Goal: Information Seeking & Learning: Learn about a topic

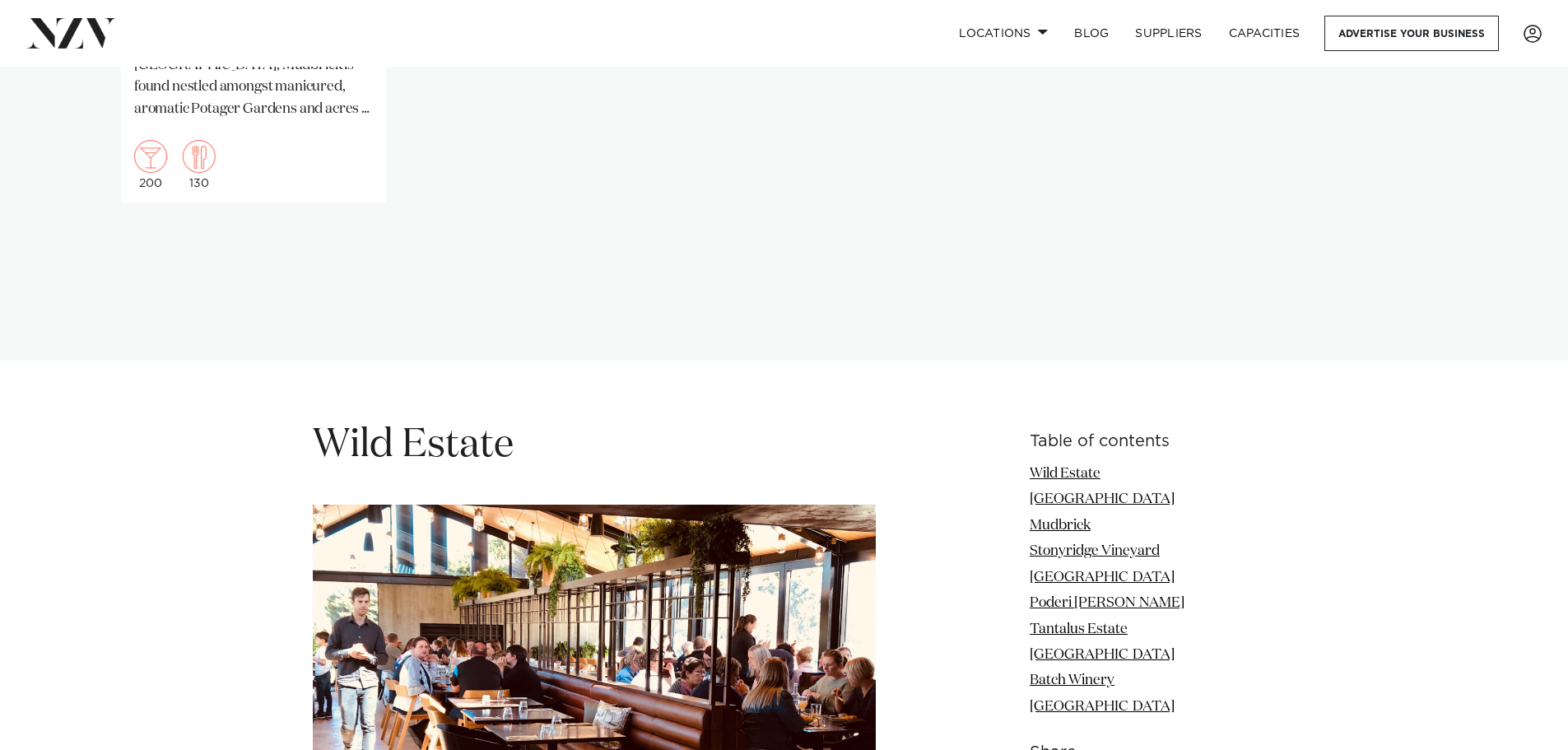
scroll to position [2141, 0]
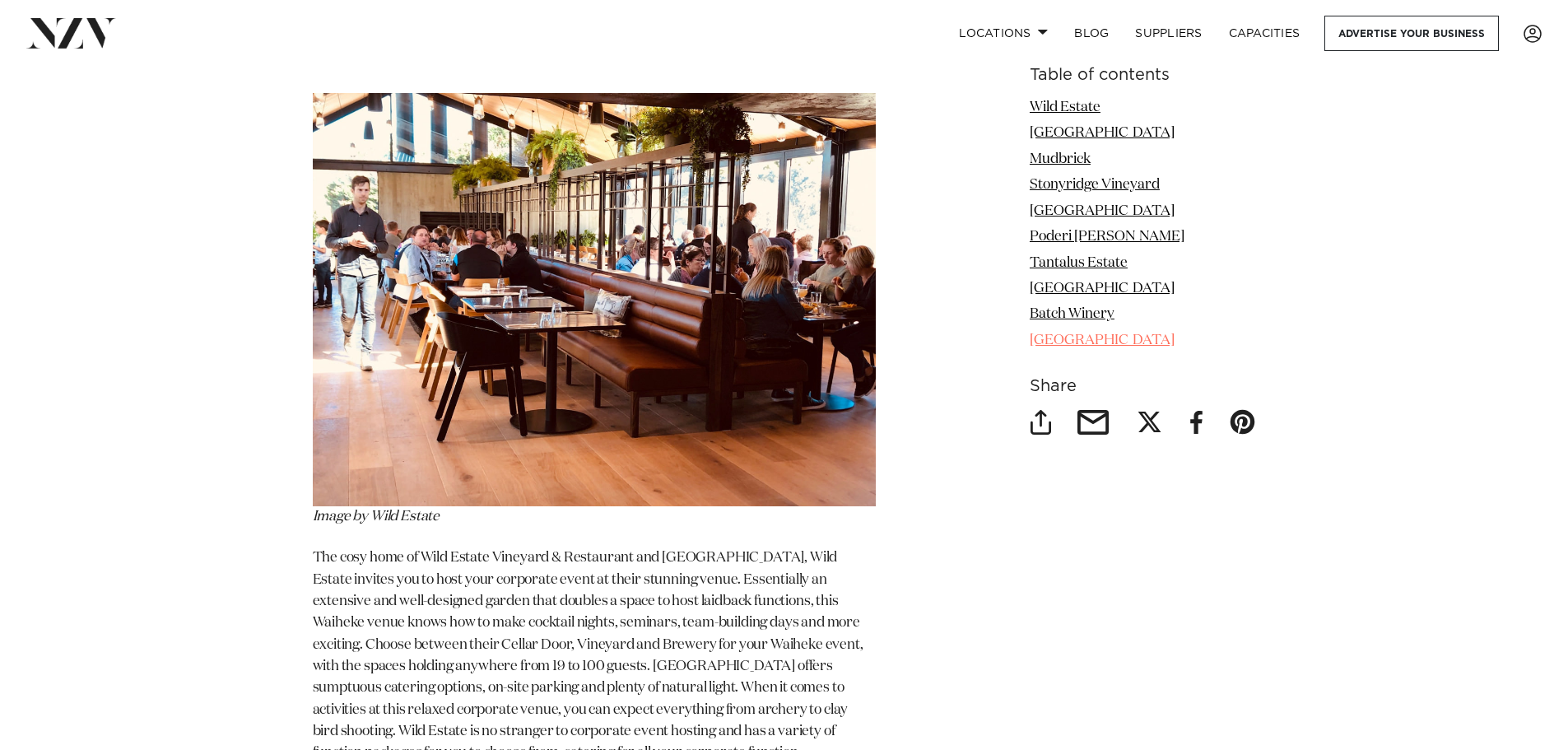
click at [1063, 338] on link "Palm Beach Hall" at bounding box center [1102, 340] width 145 height 14
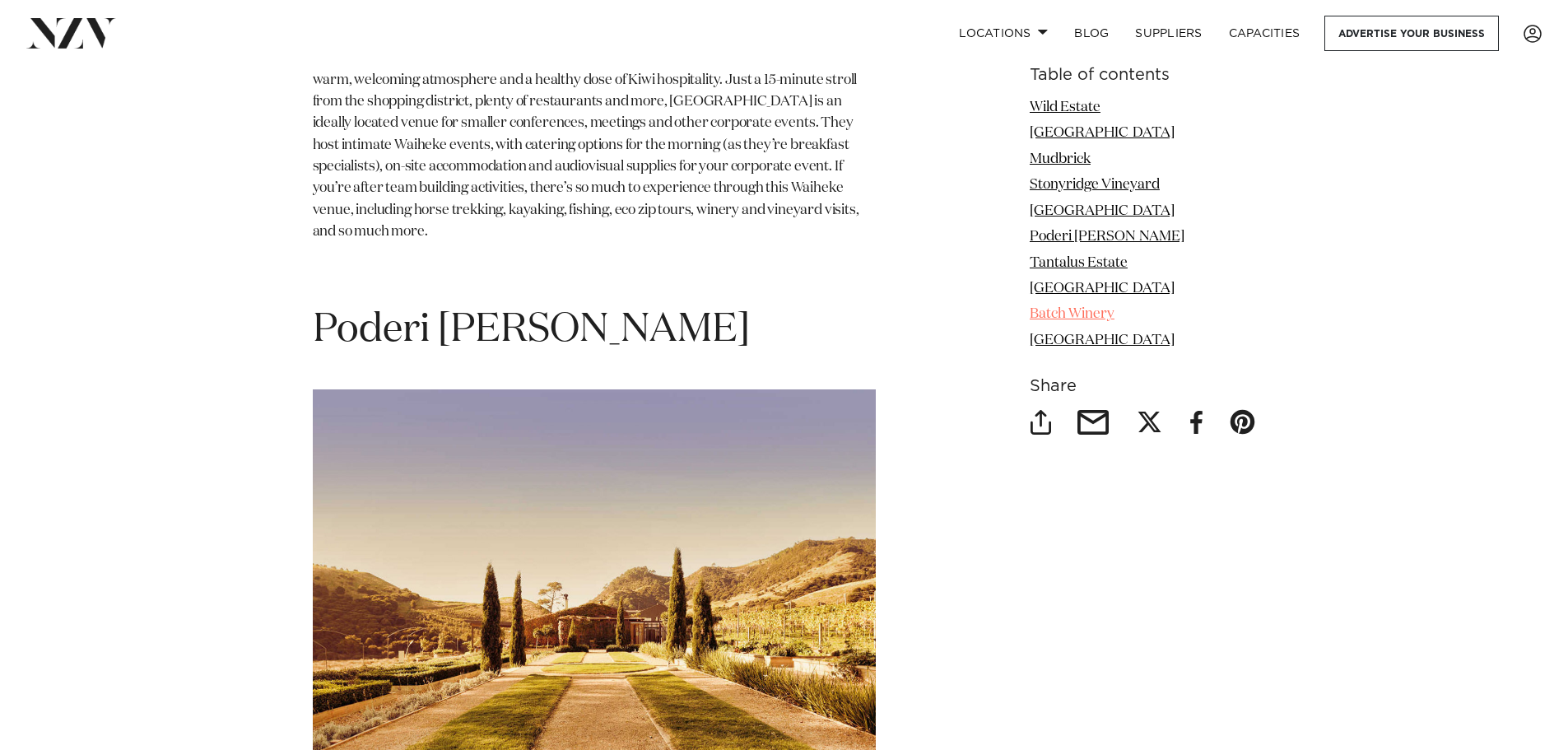
click at [1084, 314] on link "Batch Winery" at bounding box center [1072, 315] width 85 height 14
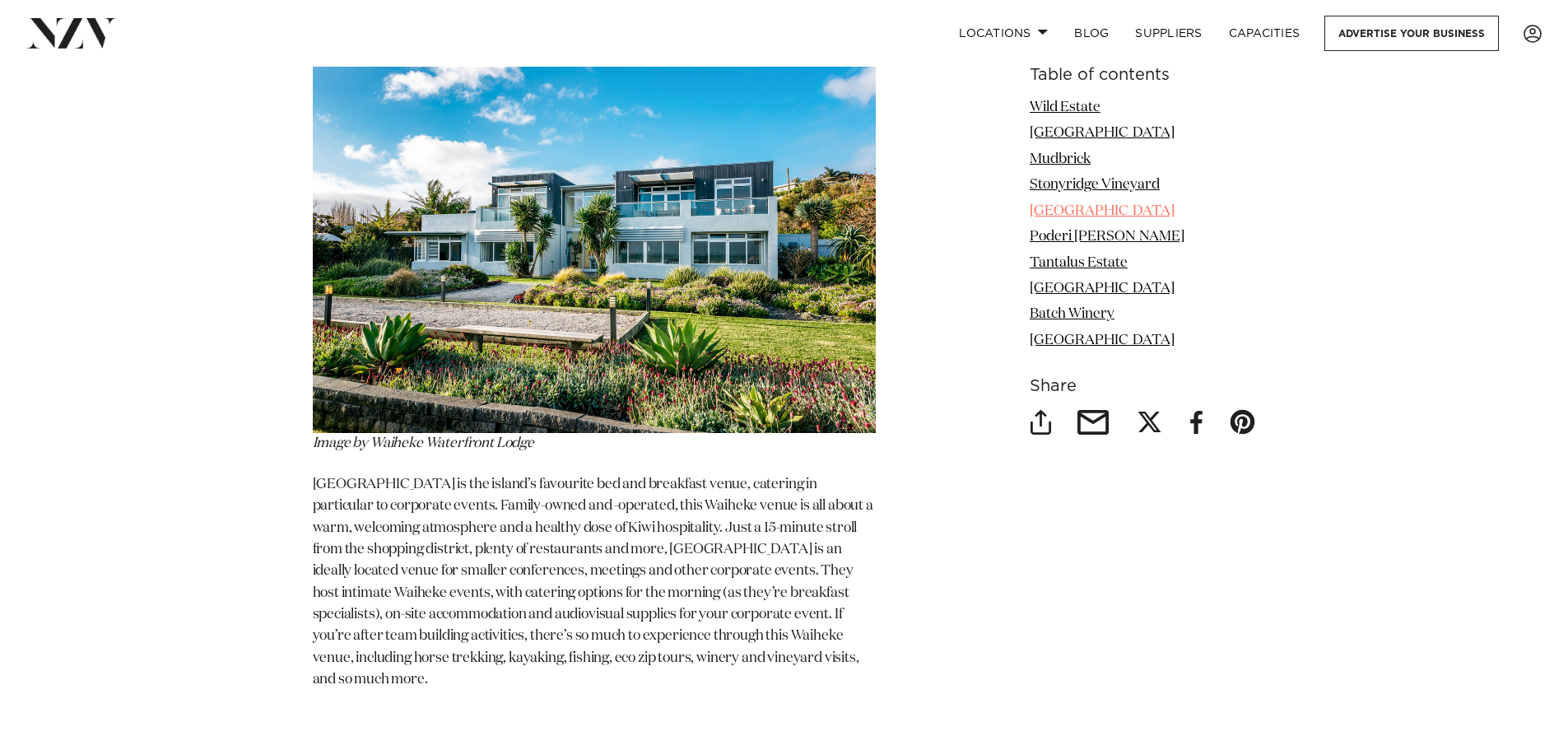
click at [1123, 213] on link "Waiheke Waterfront Lodge" at bounding box center [1102, 211] width 145 height 14
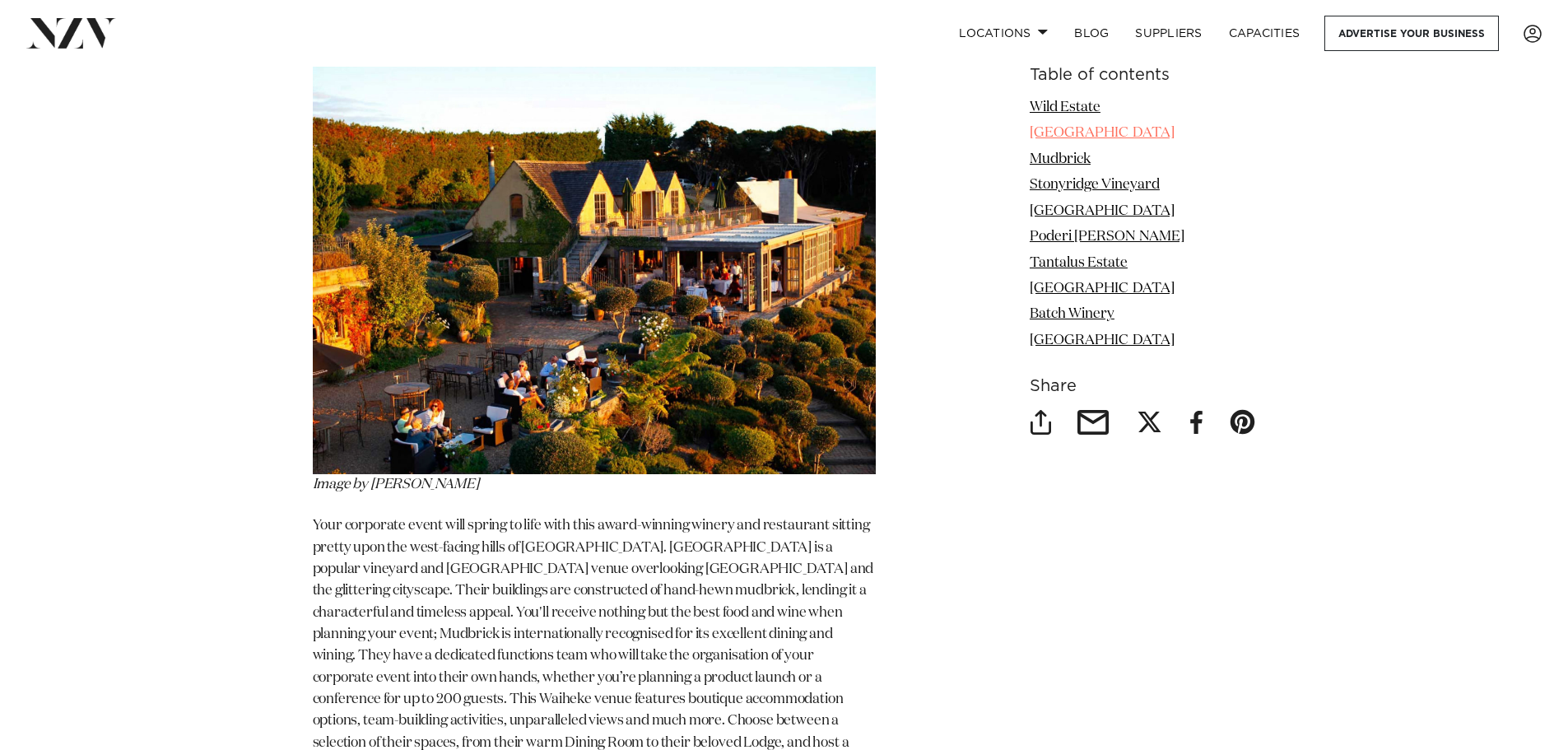
click at [1112, 130] on link "[GEOGRAPHIC_DATA]" at bounding box center [1102, 132] width 145 height 14
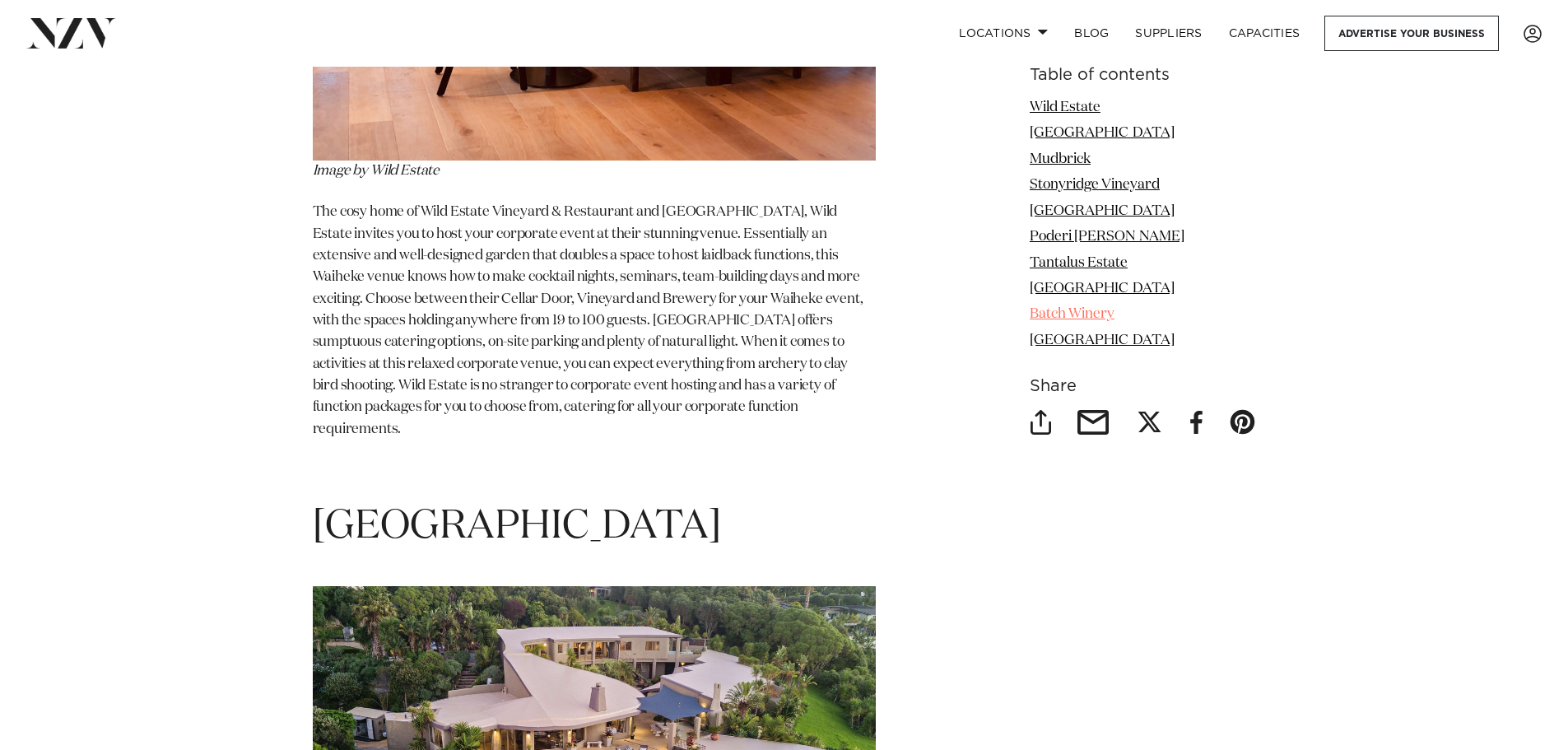
click at [1082, 313] on link "Batch Winery" at bounding box center [1072, 315] width 85 height 14
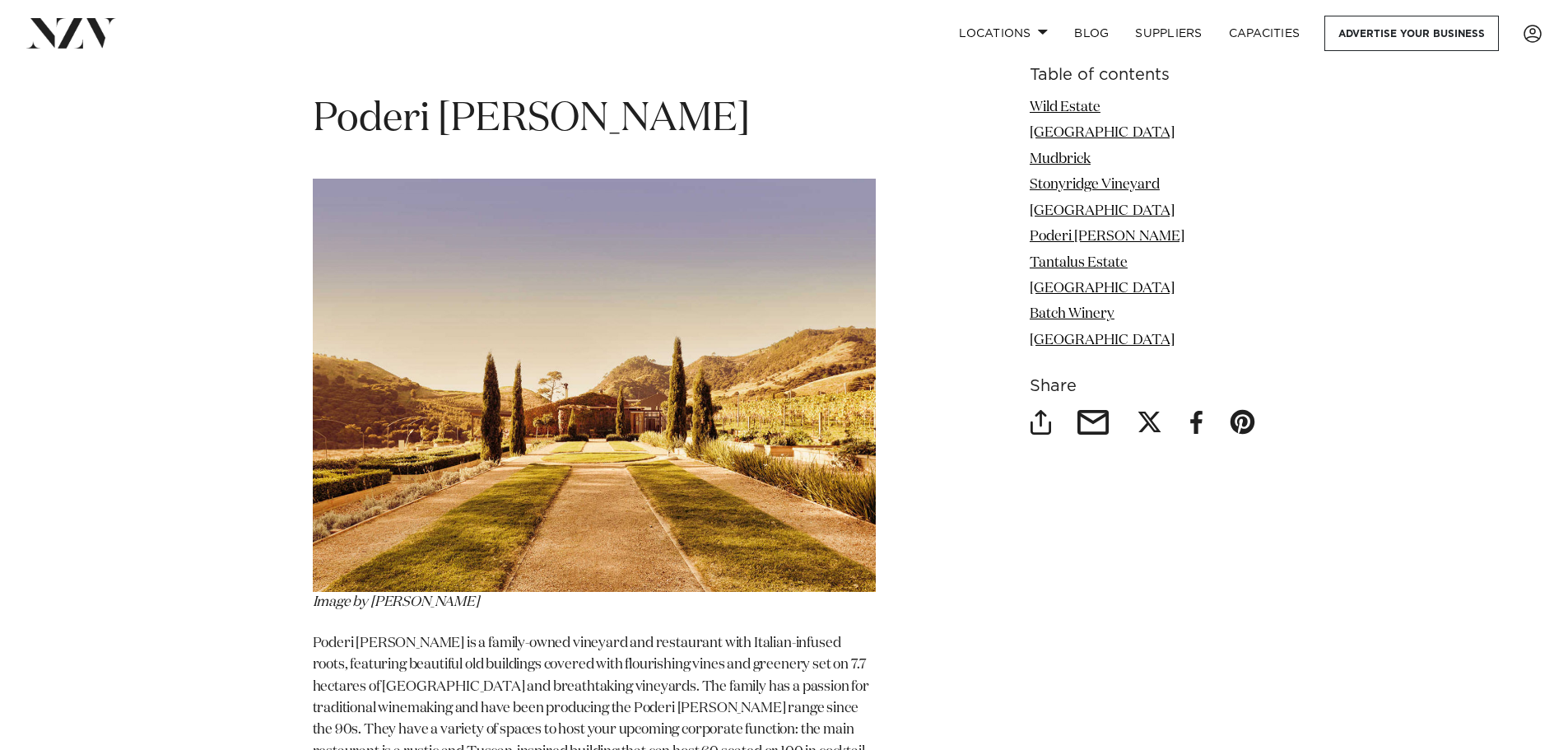
scroll to position [6483, 0]
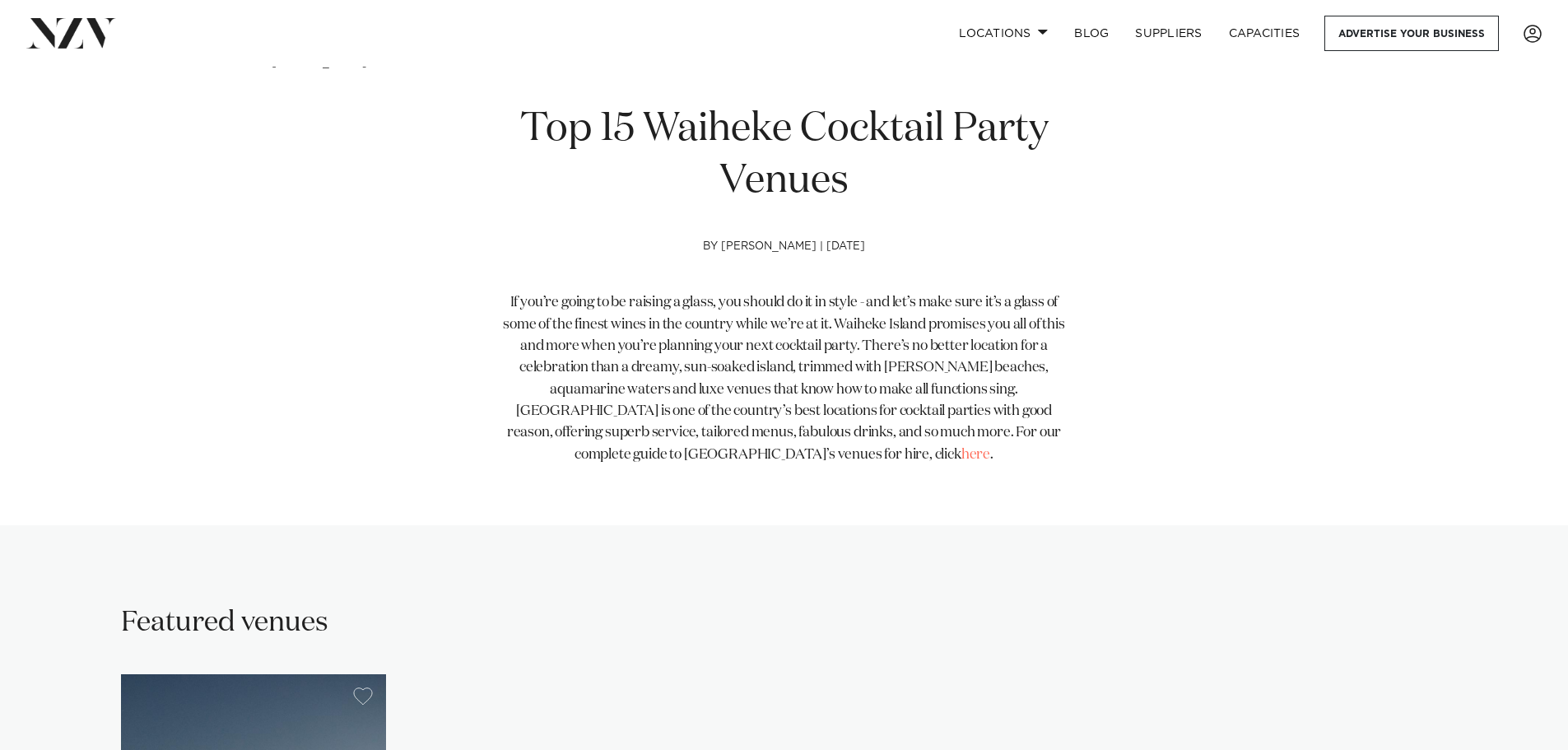
scroll to position [494, 0]
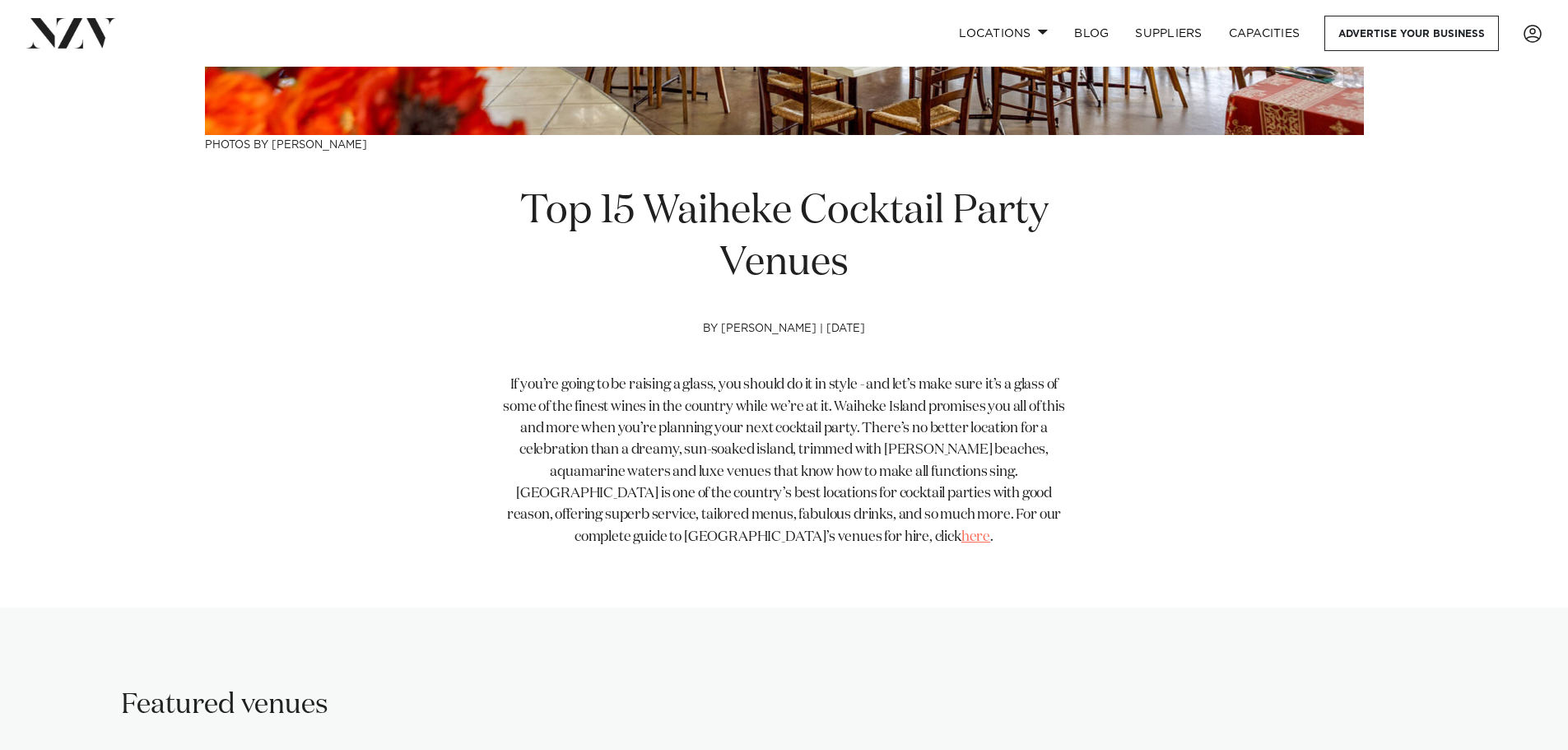
click at [961, 539] on link "here" at bounding box center [975, 538] width 29 height 14
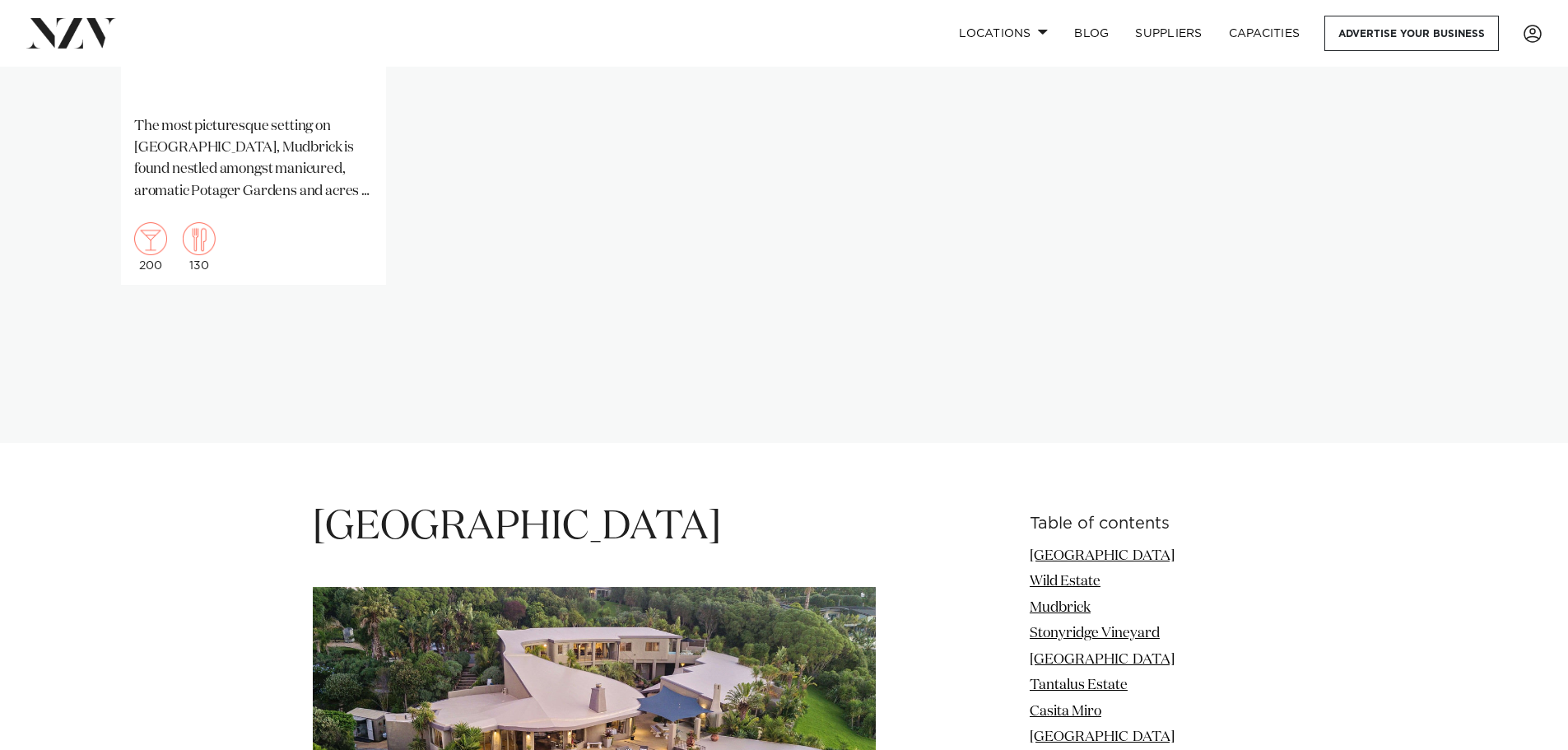
scroll to position [2141, 0]
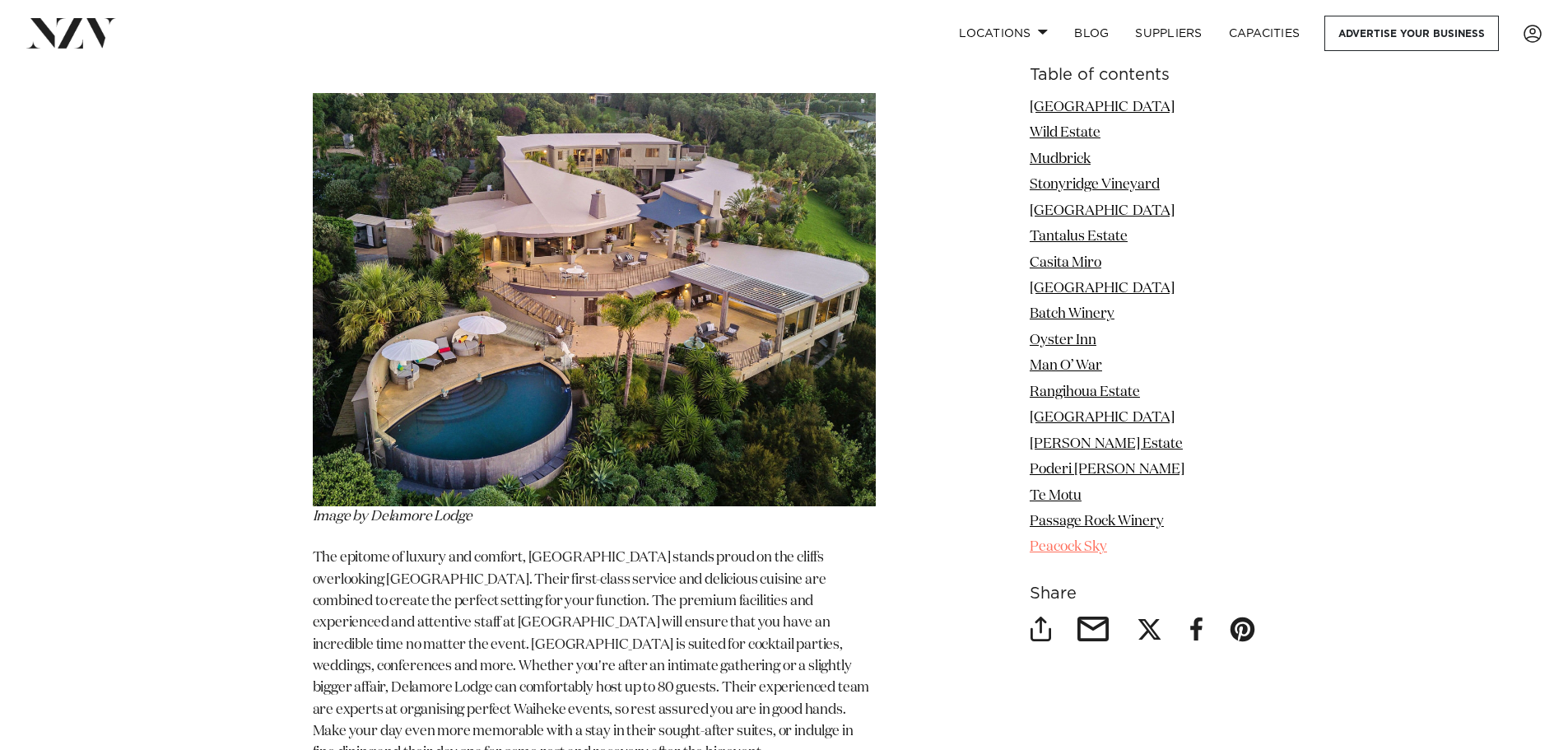
click at [1058, 547] on link "Peacock Sky" at bounding box center [1068, 547] width 77 height 14
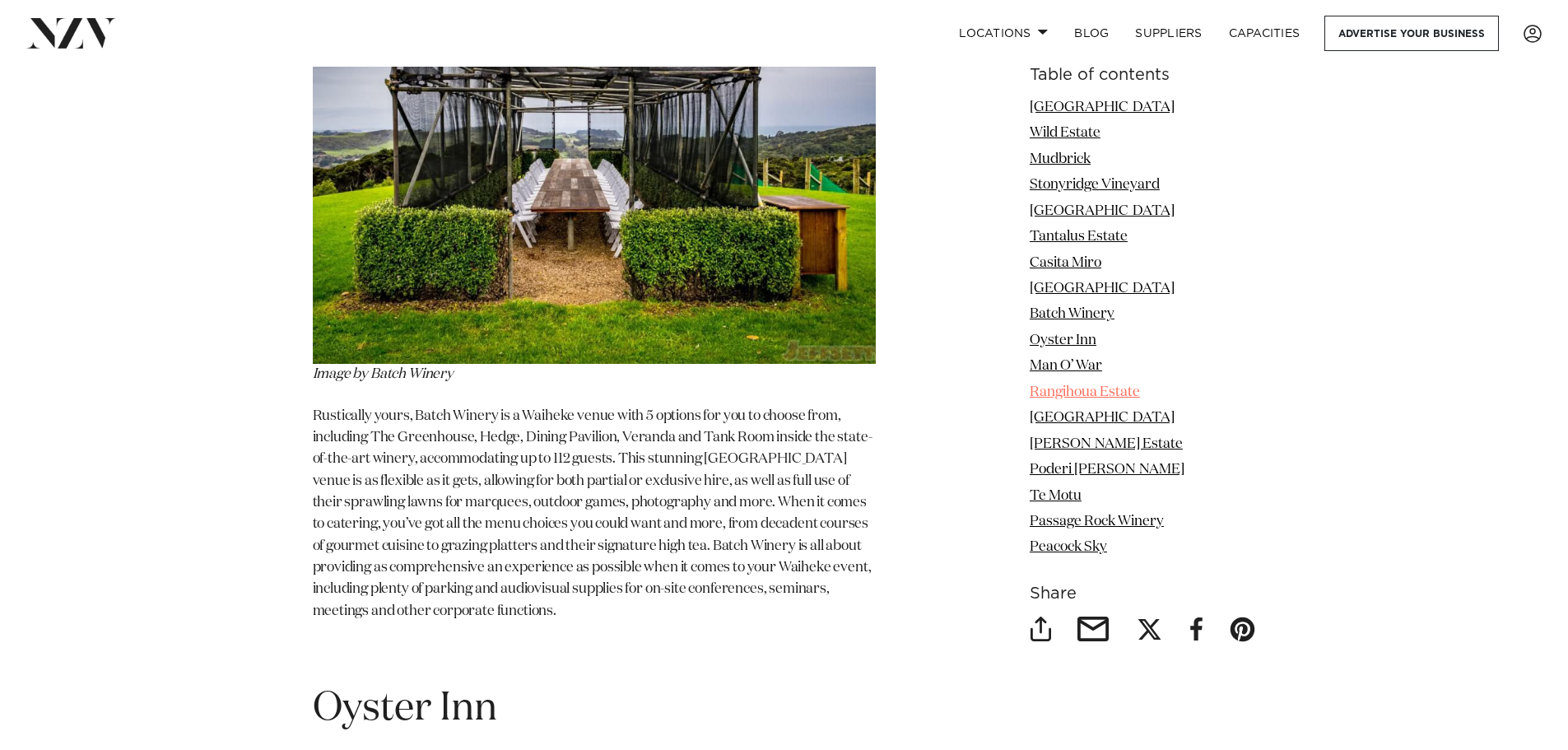
click at [1117, 392] on link "Rangihoua Estate" at bounding box center [1085, 392] width 111 height 14
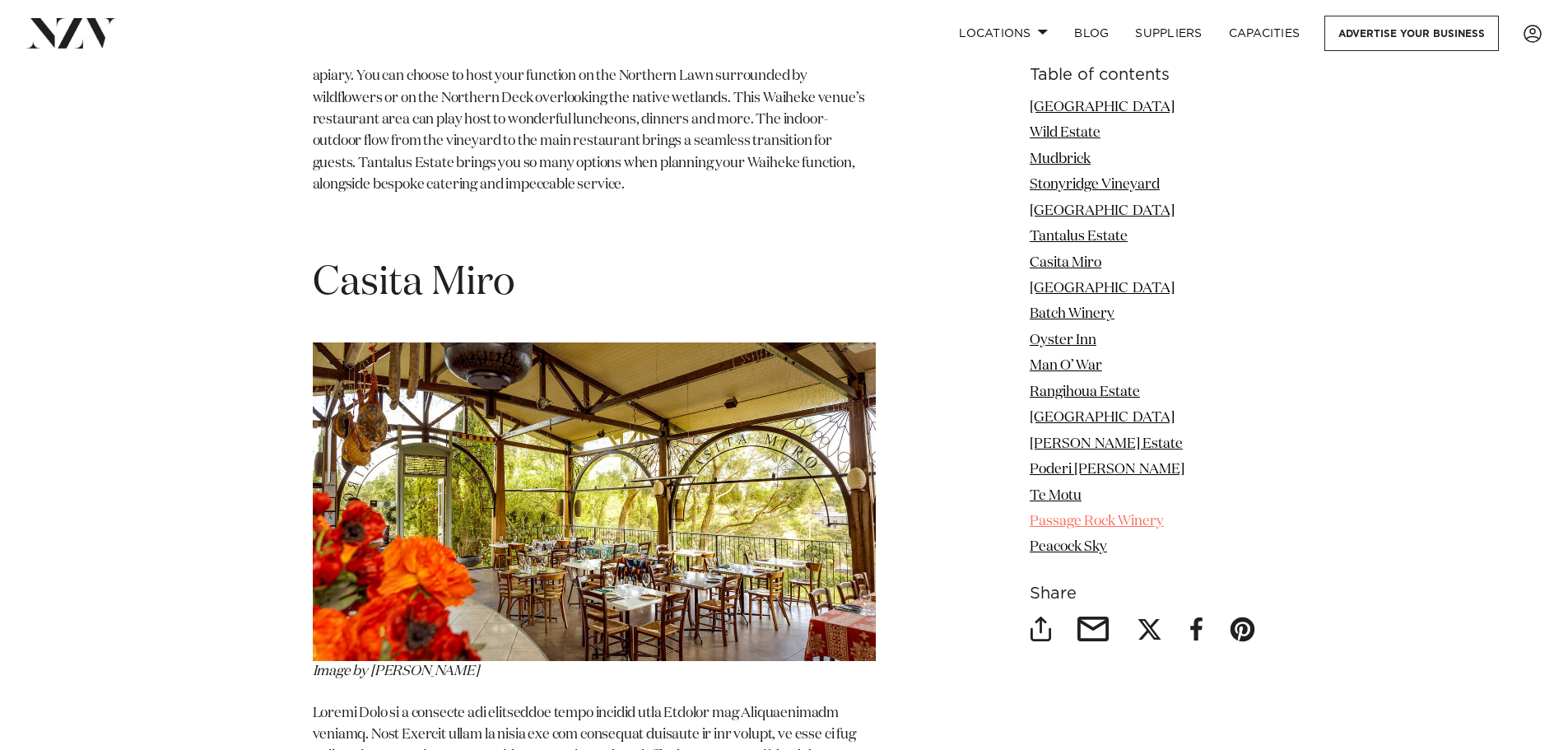
click at [1101, 516] on link "Passage Rock Winery" at bounding box center [1097, 522] width 134 height 14
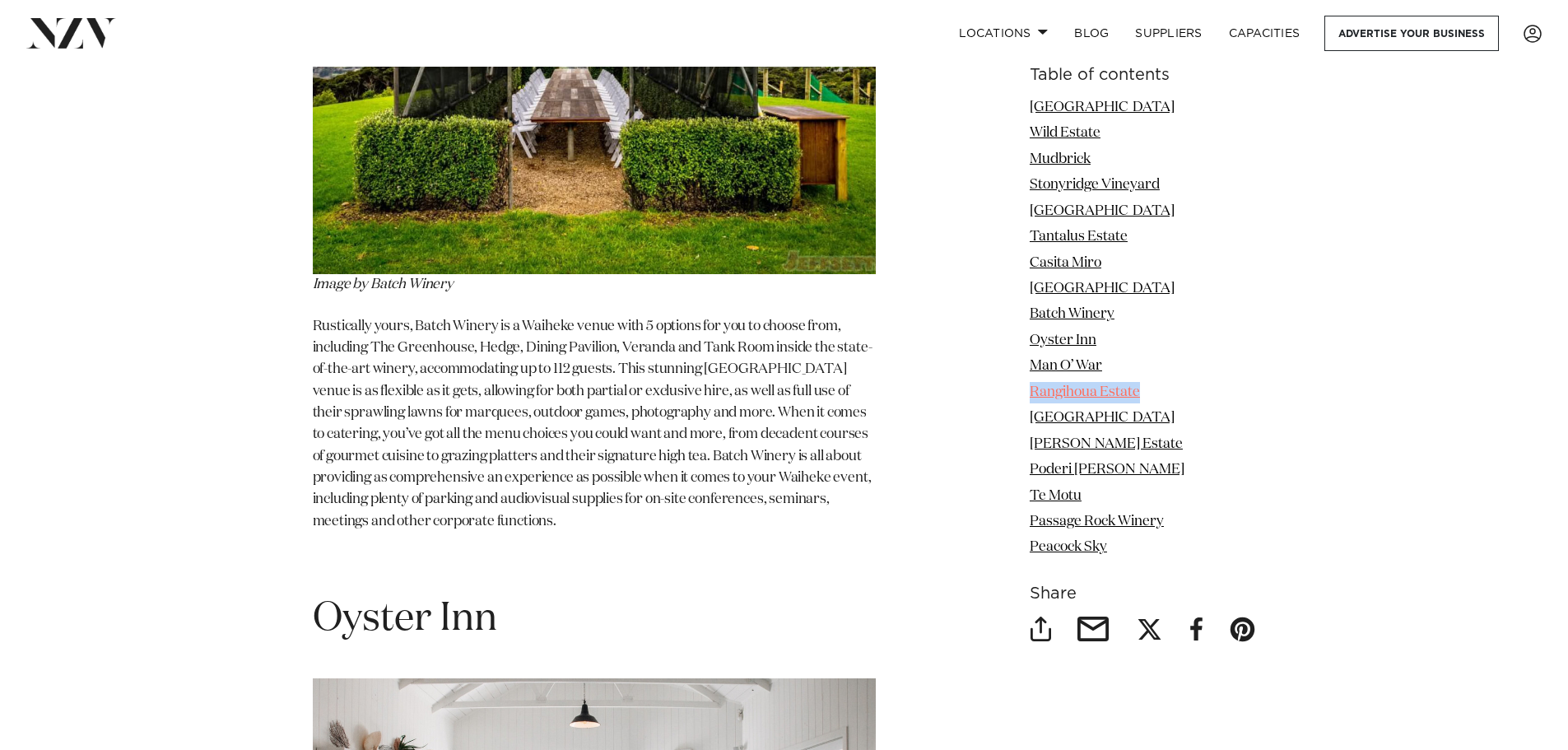
drag, startPoint x: 1144, startPoint y: 394, endPoint x: 1033, endPoint y: 393, distance: 111.0
click at [1033, 393] on li "Rangihoua Estate" at bounding box center [1142, 393] width 226 height 22
copy link "Rangihoua Estate"
click at [1086, 440] on link "[PERSON_NAME] Estate" at bounding box center [1106, 444] width 153 height 14
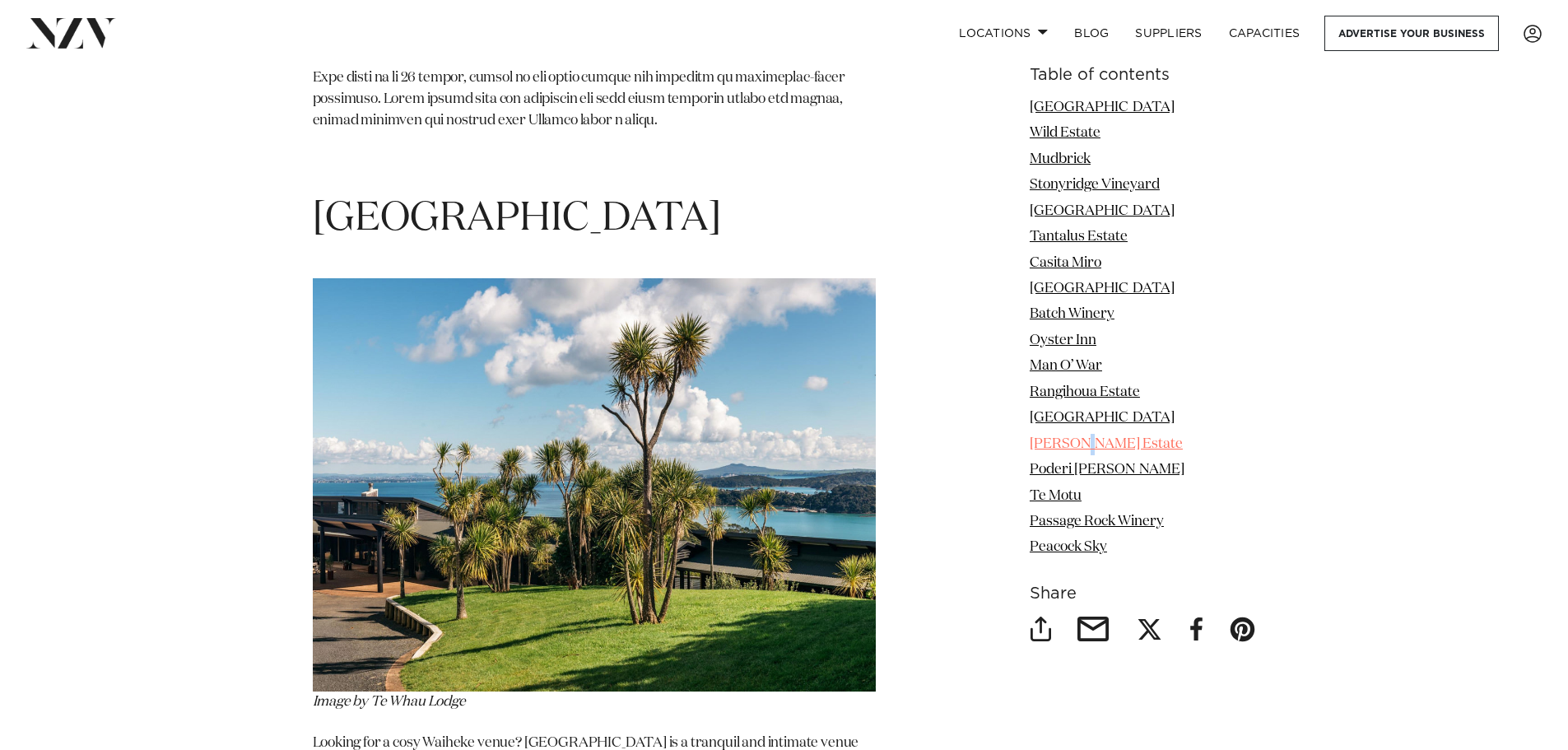
click at [1079, 438] on li "[PERSON_NAME] Estate" at bounding box center [1142, 445] width 226 height 22
click at [1400, 601] on article "Photos by Tantalus Estate Waiheke Venues for Hire - The Complete Guide by Raash…" at bounding box center [784, 519] width 1568 height 16277
click at [1061, 496] on link "Te Motu" at bounding box center [1055, 496] width 51 height 14
